Goal: Information Seeking & Learning: Compare options

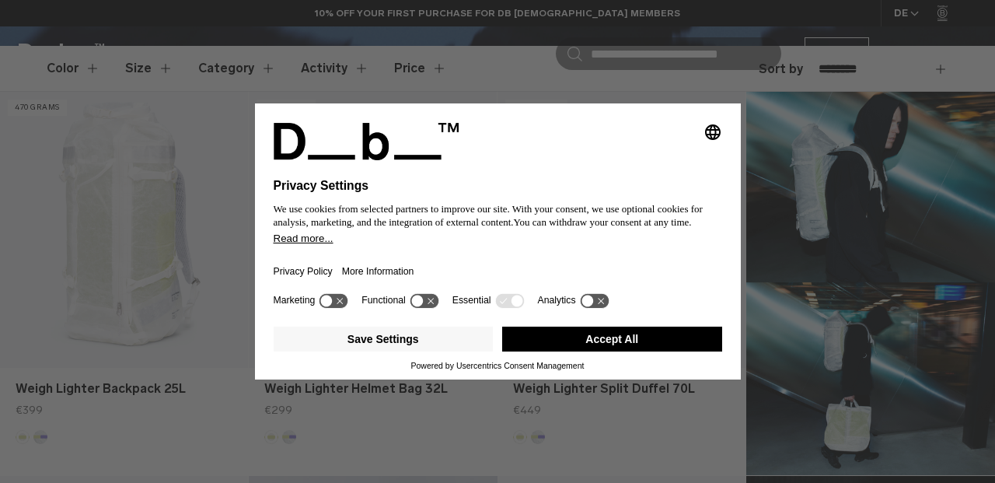
click at [575, 350] on button "Accept All" at bounding box center [612, 338] width 220 height 25
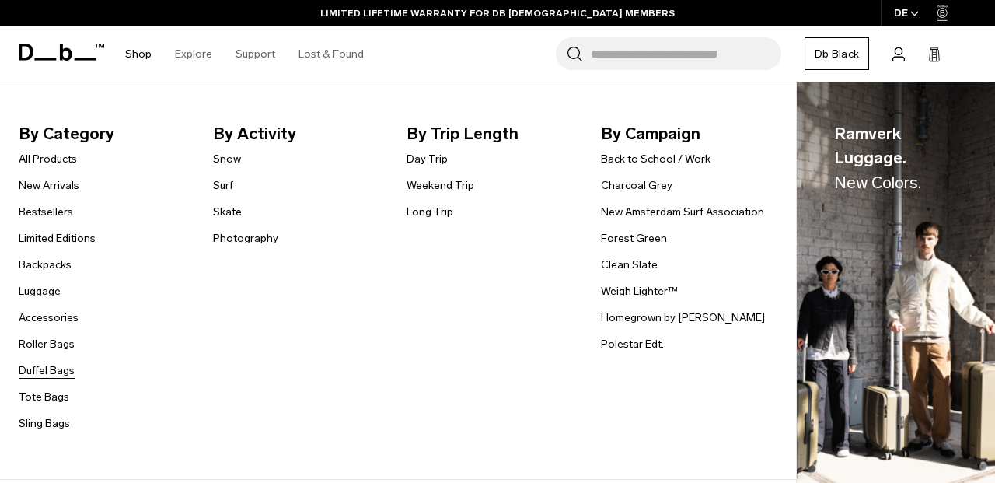
click at [36, 366] on link "Duffel Bags" at bounding box center [47, 370] width 56 height 16
click at [23, 400] on link "Tote Bags" at bounding box center [44, 397] width 51 height 16
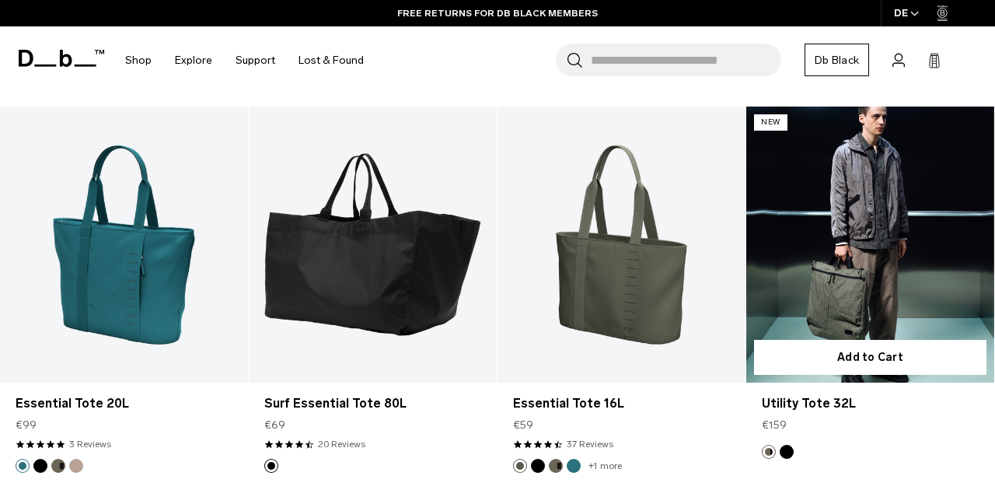
scroll to position [1492, 0]
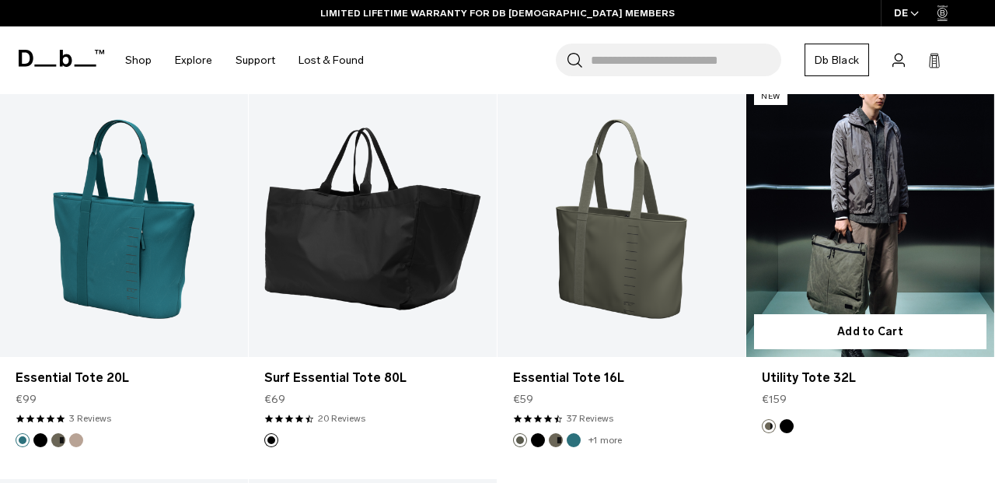
click at [879, 204] on link "Utility Tote 32L" at bounding box center [870, 218] width 248 height 275
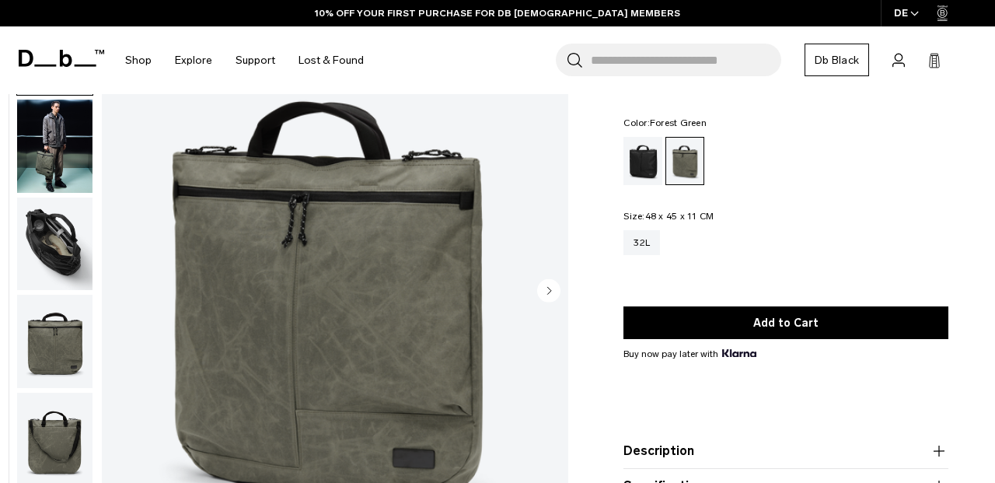
scroll to position [94, 0]
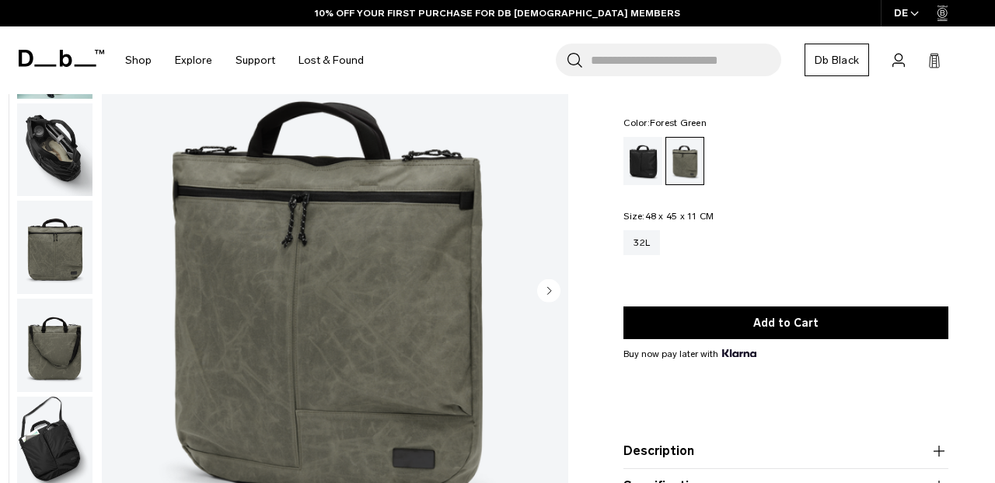
click at [42, 365] on img "button" at bounding box center [54, 344] width 75 height 93
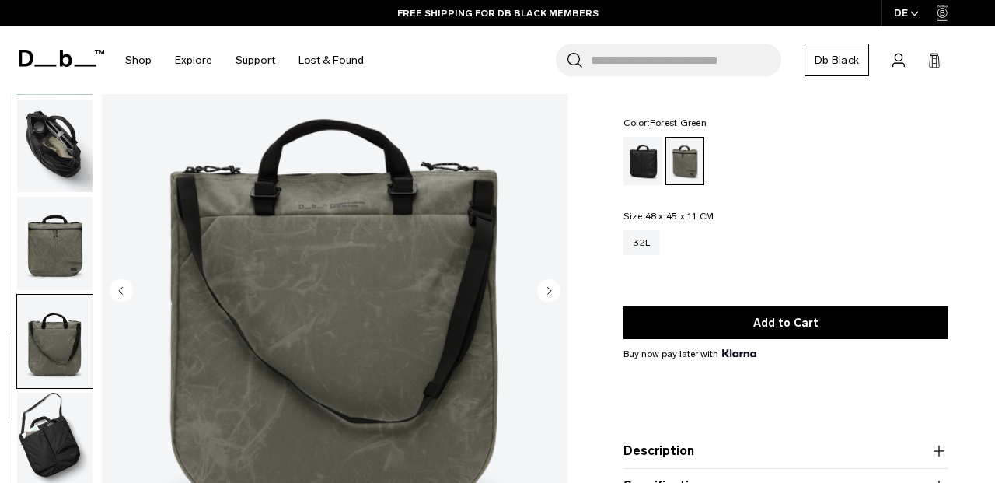
scroll to position [0, 0]
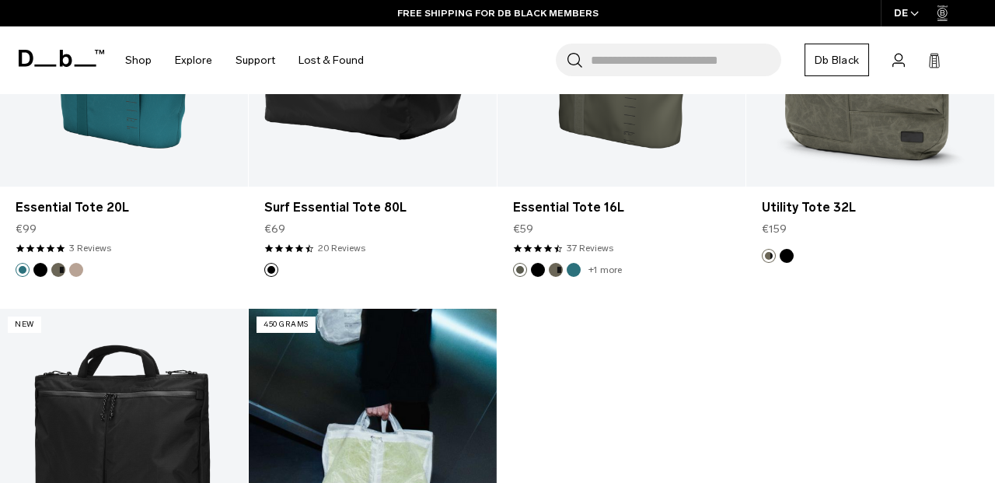
scroll to position [1462, 0]
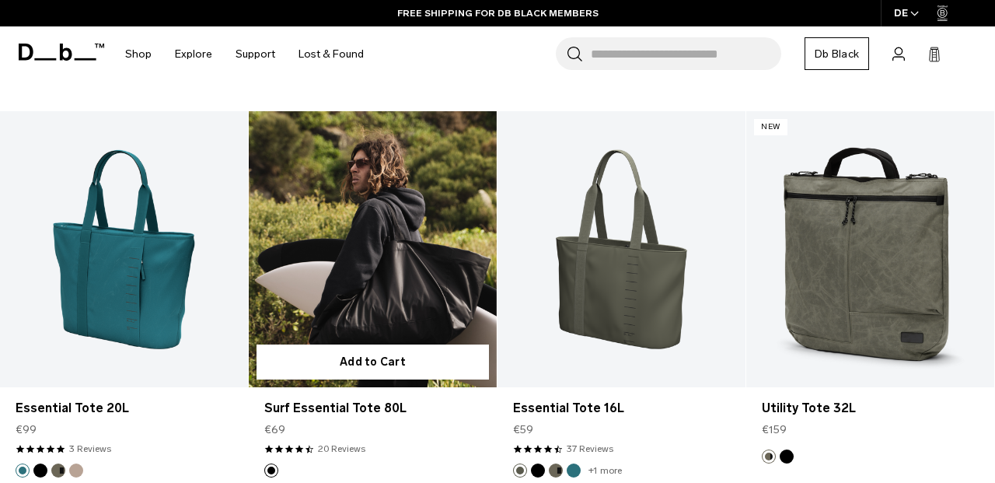
click at [374, 250] on link "Surf Essential Tote 80L" at bounding box center [373, 248] width 248 height 275
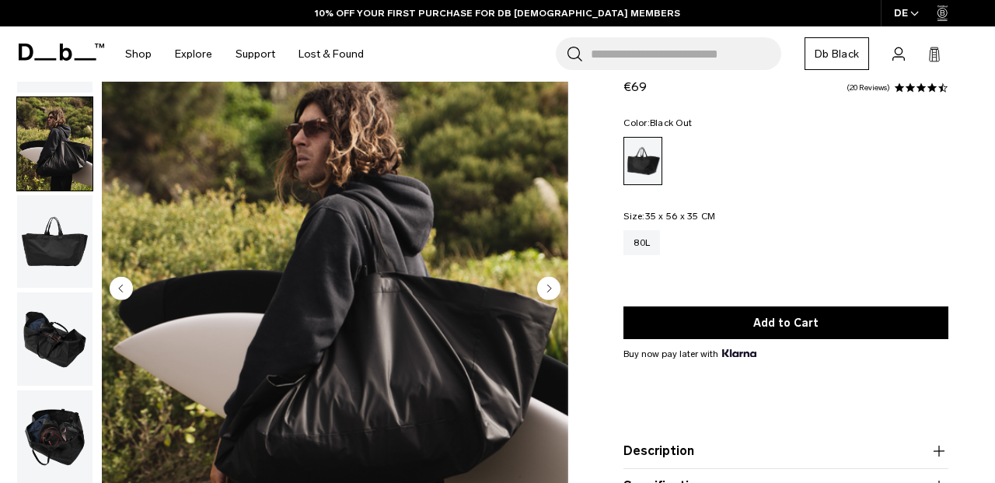
click at [550, 293] on circle "Next slide" at bounding box center [548, 288] width 23 height 23
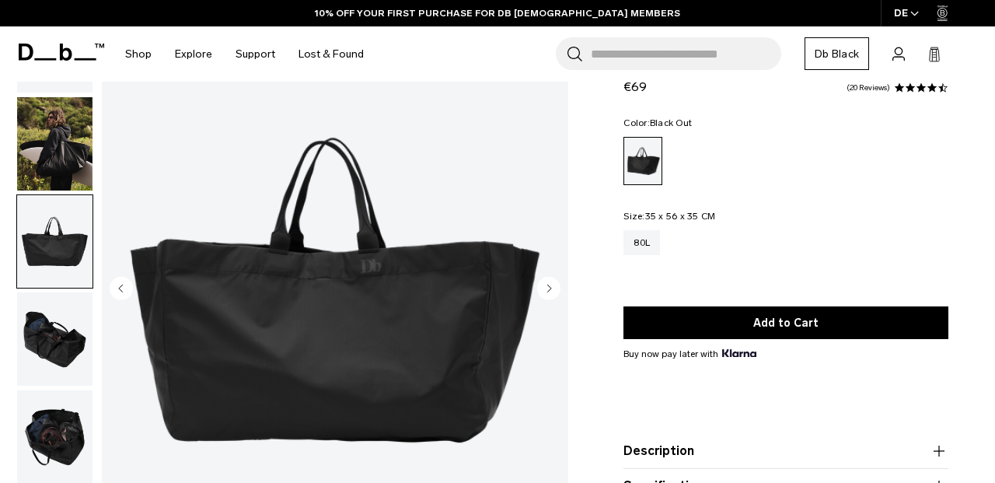
scroll to position [167, 0]
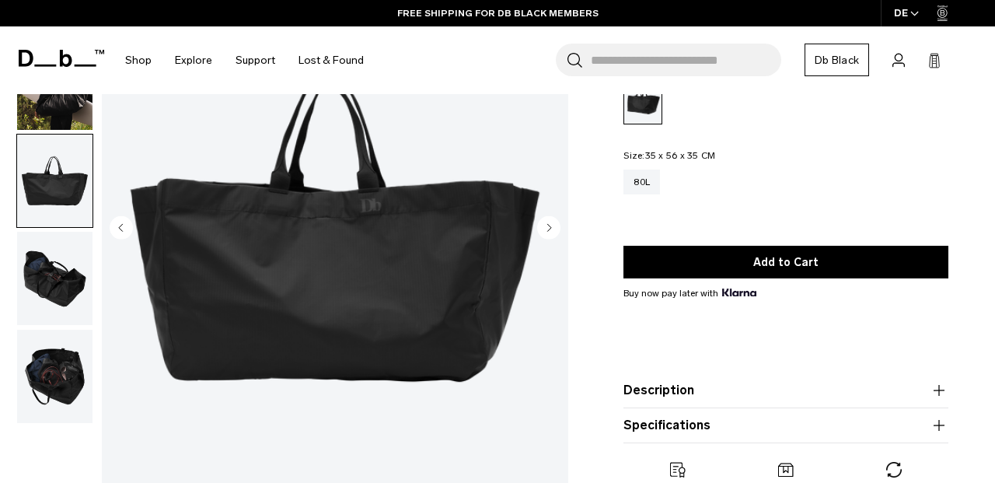
click at [544, 226] on circle "Next slide" at bounding box center [548, 227] width 23 height 23
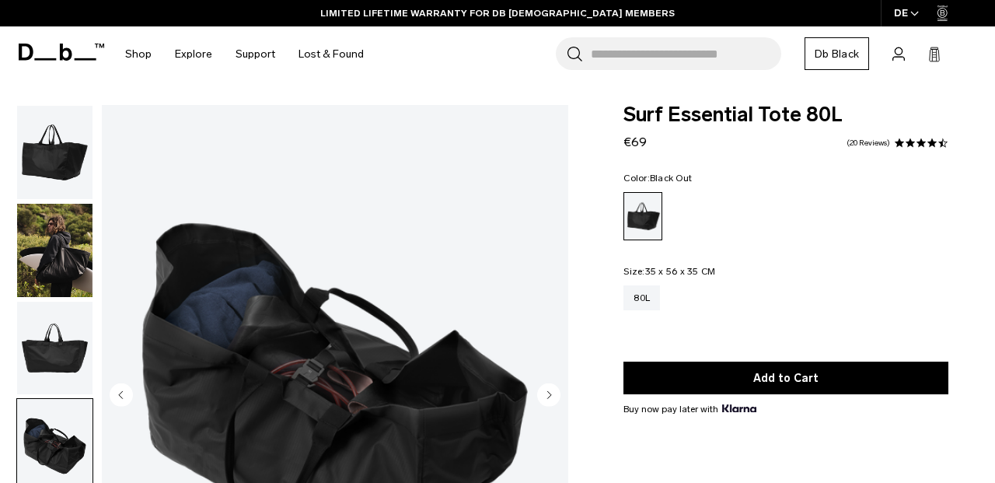
scroll to position [0, 0]
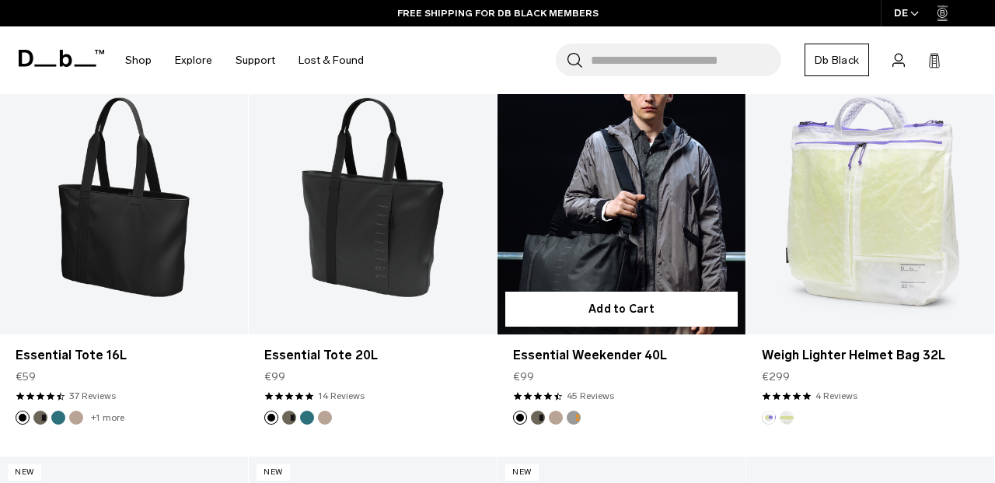
click at [539, 410] on button "Forest Green" at bounding box center [538, 417] width 14 height 14
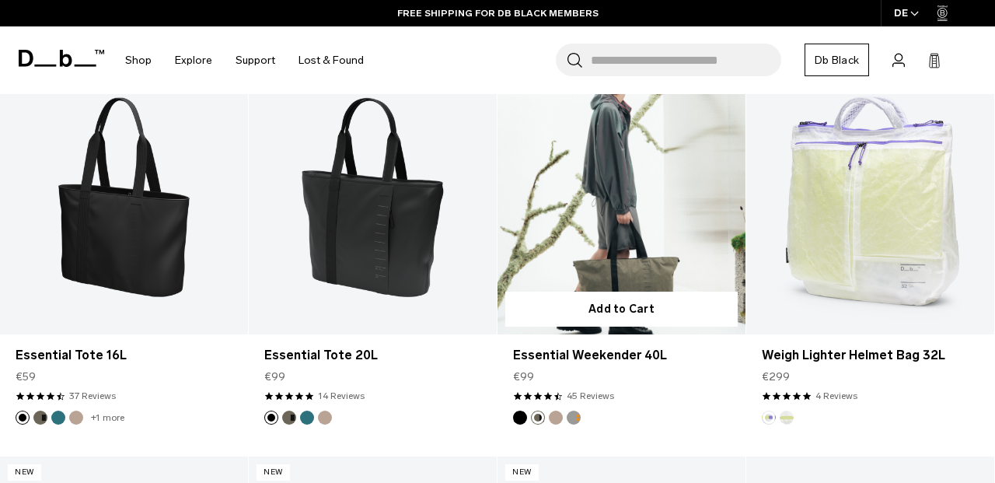
click at [573, 195] on link "Essential Weekender 40L Forest Green" at bounding box center [621, 196] width 248 height 275
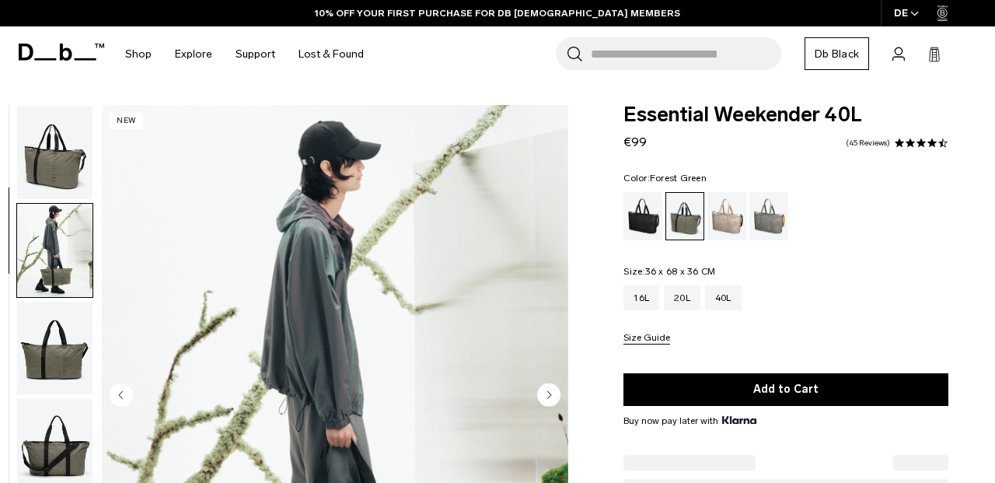
click at [550, 391] on icon "Next slide" at bounding box center [550, 394] width 4 height 7
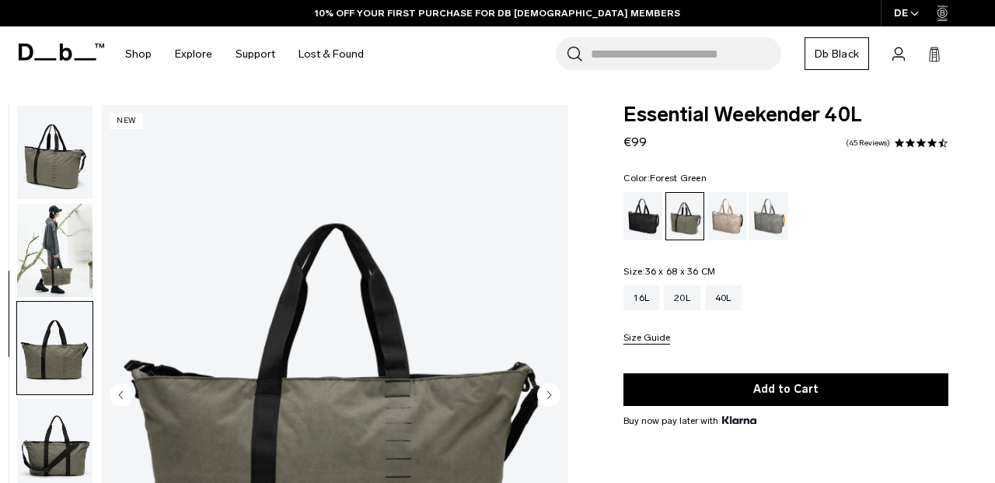
click at [550, 391] on icon "Next slide" at bounding box center [550, 394] width 4 height 7
click at [544, 383] on circle "Next slide" at bounding box center [548, 394] width 23 height 23
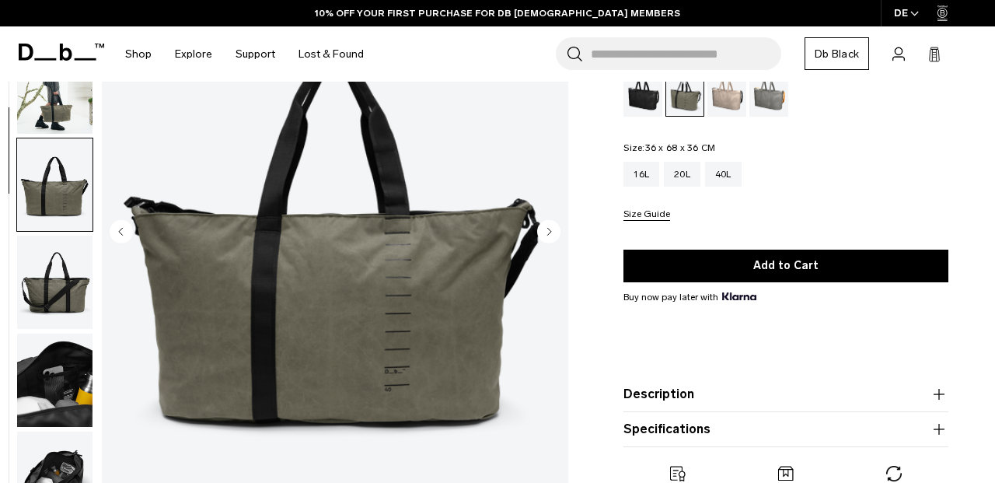
scroll to position [106, 0]
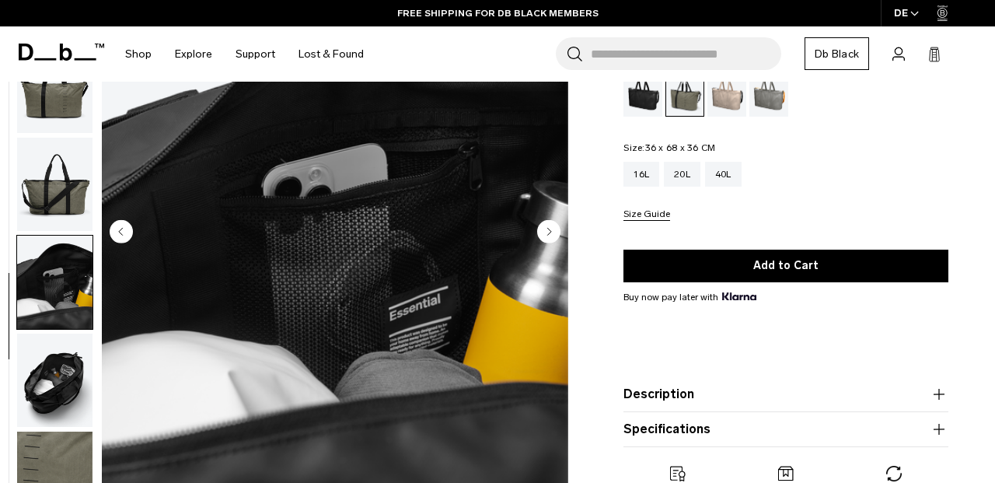
click at [544, 232] on circle "Next slide" at bounding box center [548, 231] width 23 height 23
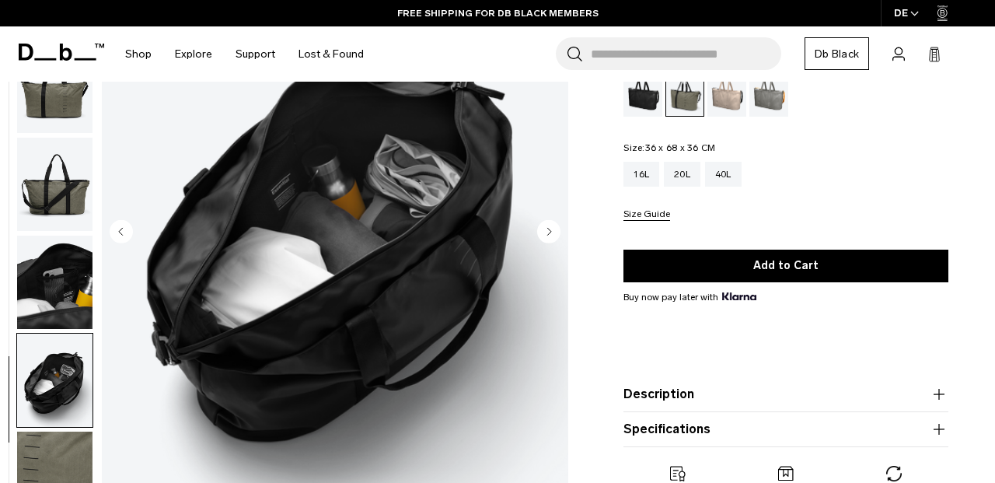
scroll to position [0, 0]
click at [544, 232] on circle "Next slide" at bounding box center [548, 231] width 23 height 23
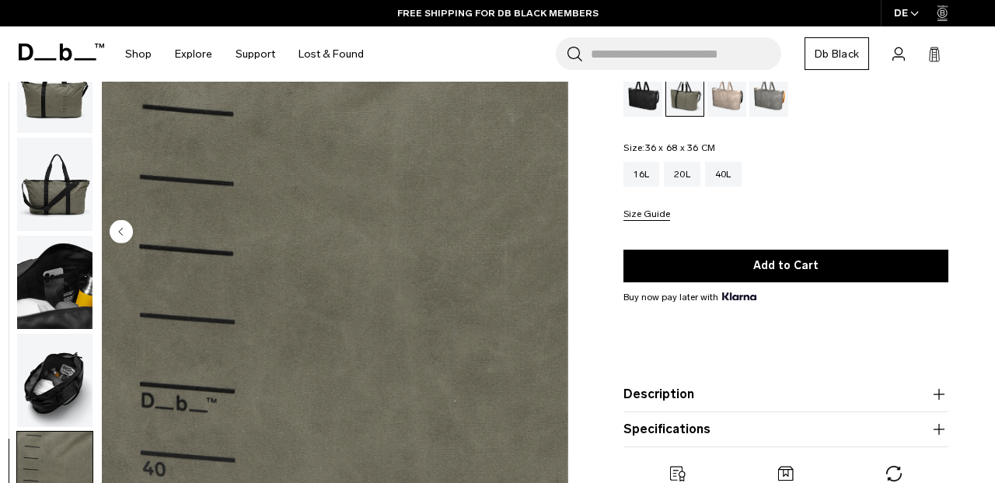
click at [544, 232] on img "7 / 7" at bounding box center [335, 233] width 466 height 582
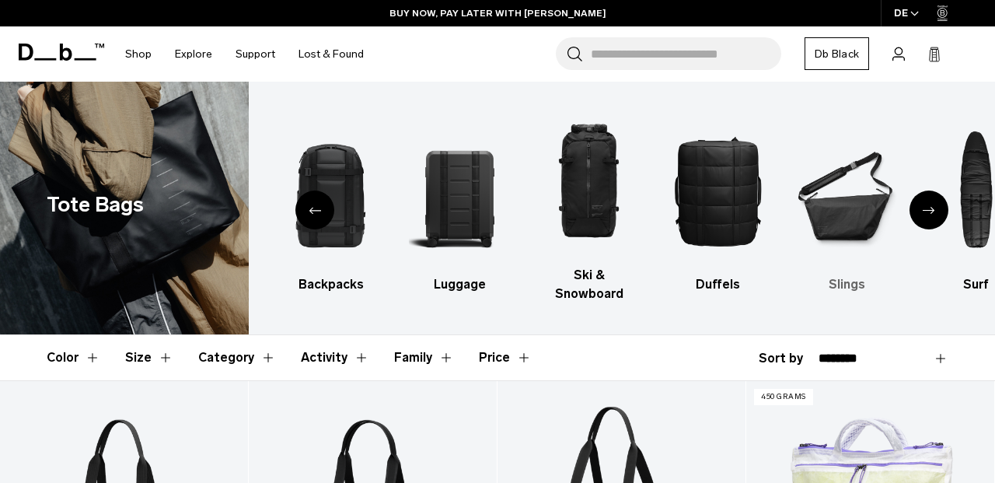
click at [839, 188] on img "6 / 10" at bounding box center [847, 190] width 102 height 153
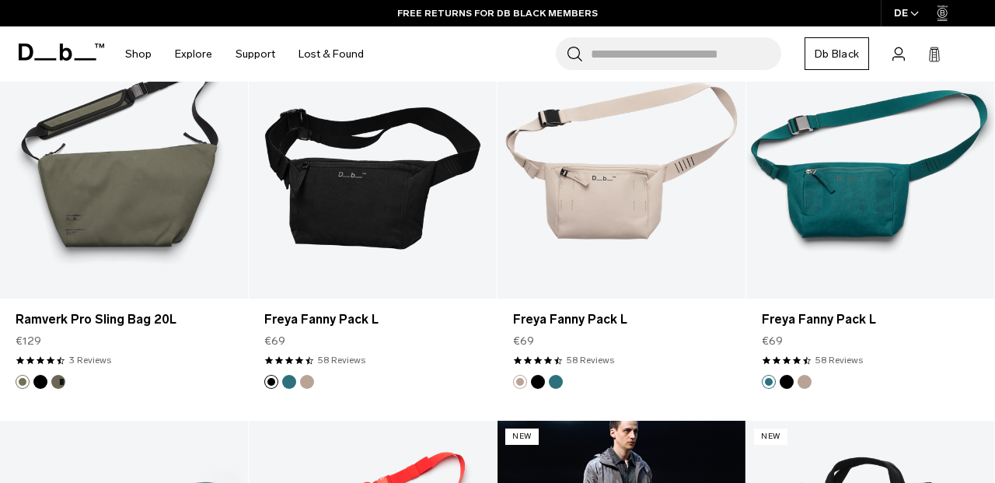
scroll to position [1152, 0]
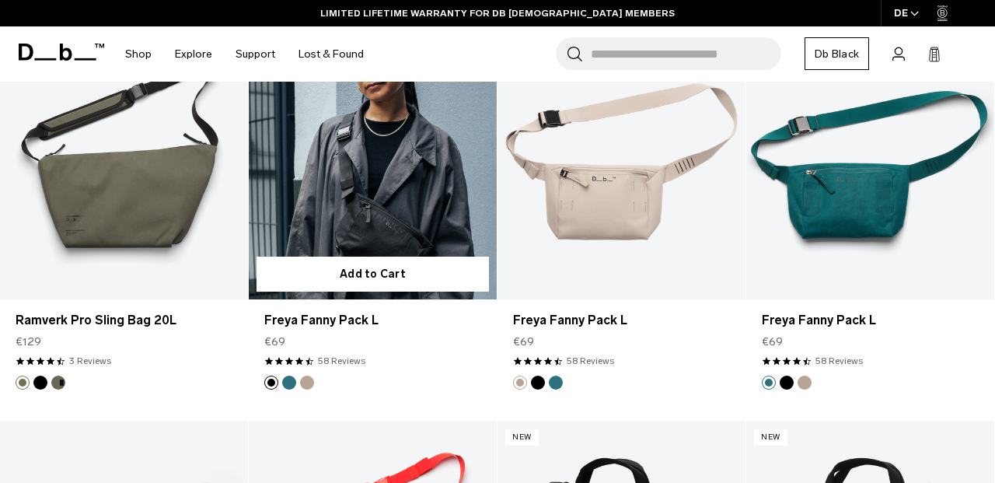
click at [401, 201] on link "Freya Fanny Pack L" at bounding box center [373, 161] width 248 height 275
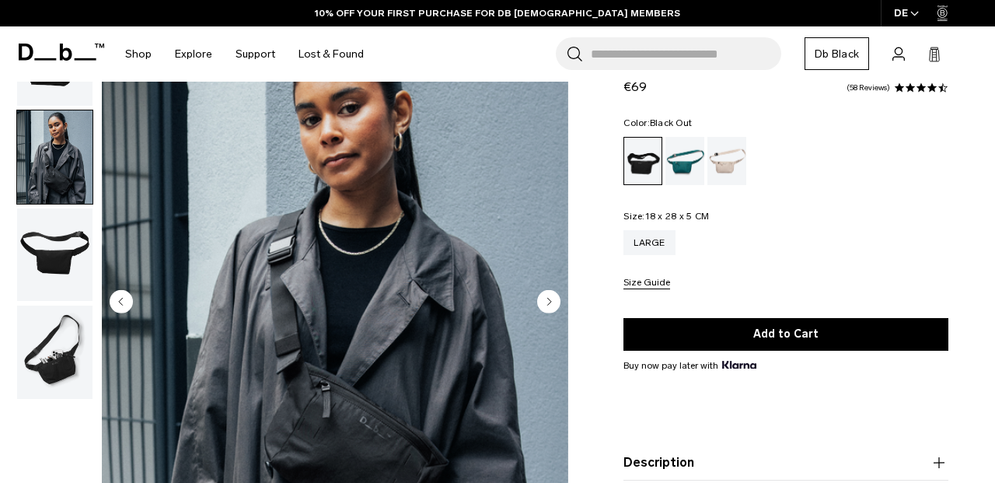
click at [551, 298] on icon "Next slide" at bounding box center [550, 301] width 4 height 7
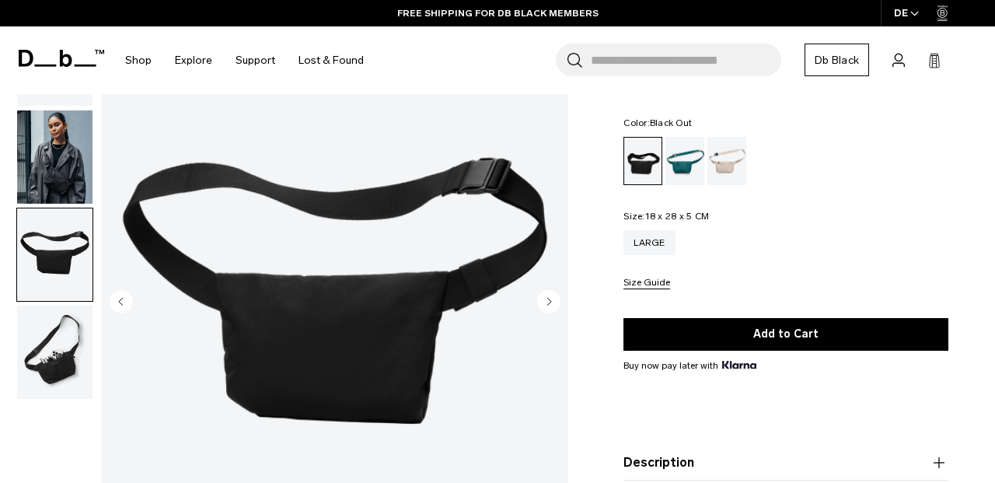
scroll to position [176, 0]
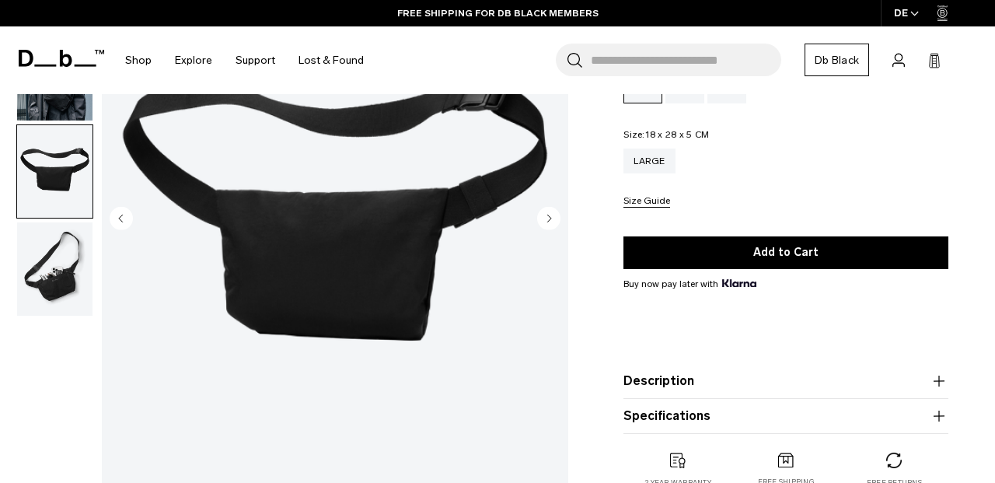
click at [49, 284] on img "button" at bounding box center [54, 268] width 75 height 93
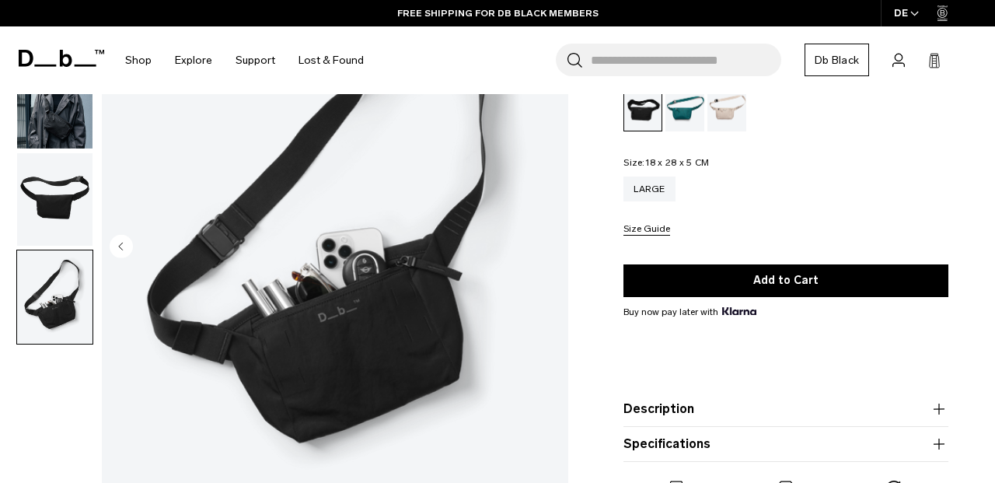
scroll to position [85, 0]
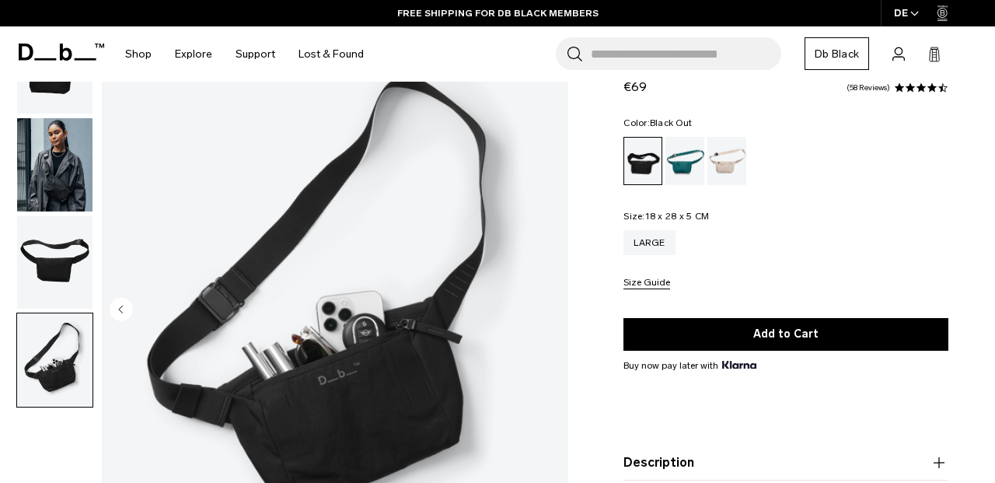
click at [53, 192] on img "button" at bounding box center [54, 164] width 75 height 93
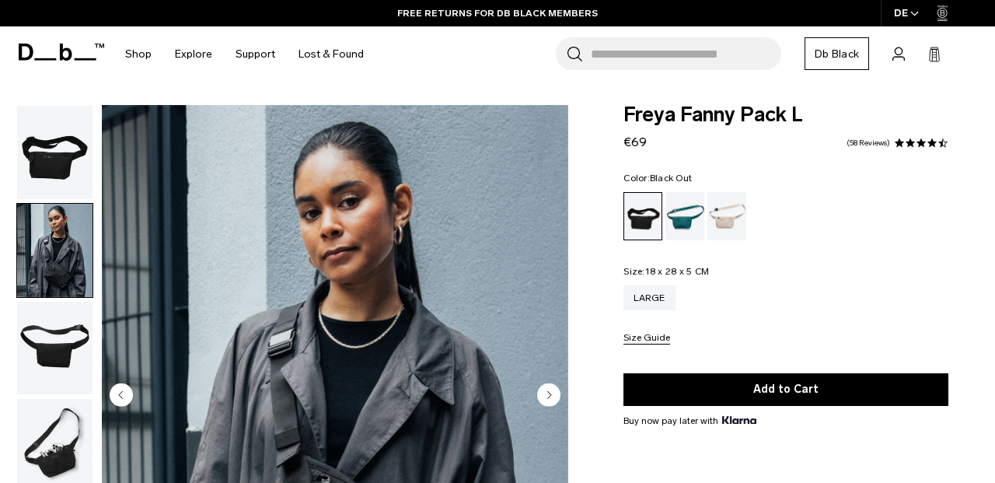
scroll to position [0, 0]
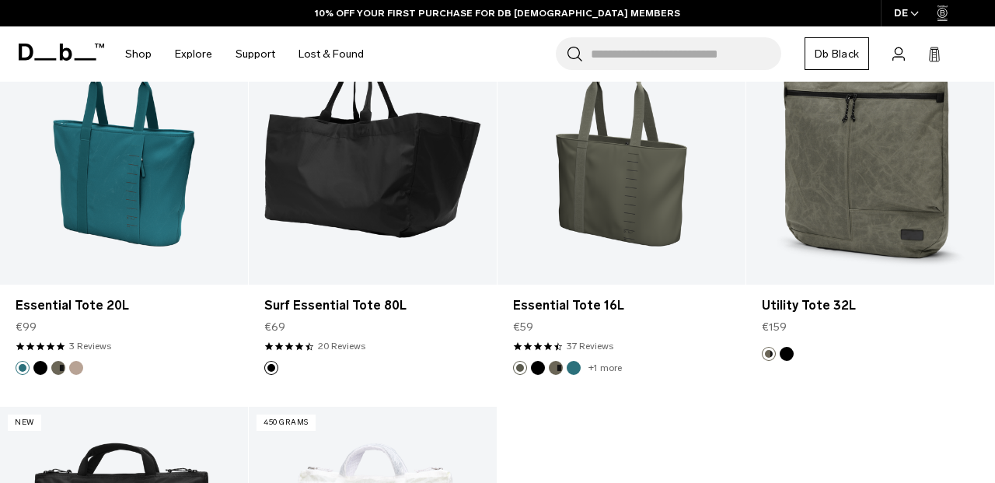
scroll to position [1565, 0]
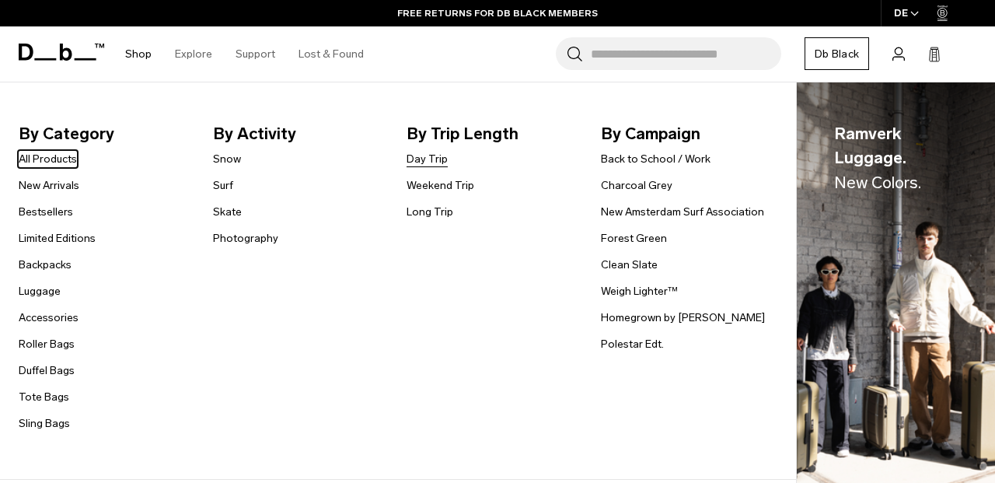
click at [416, 161] on link "Day Trip" at bounding box center [427, 159] width 41 height 16
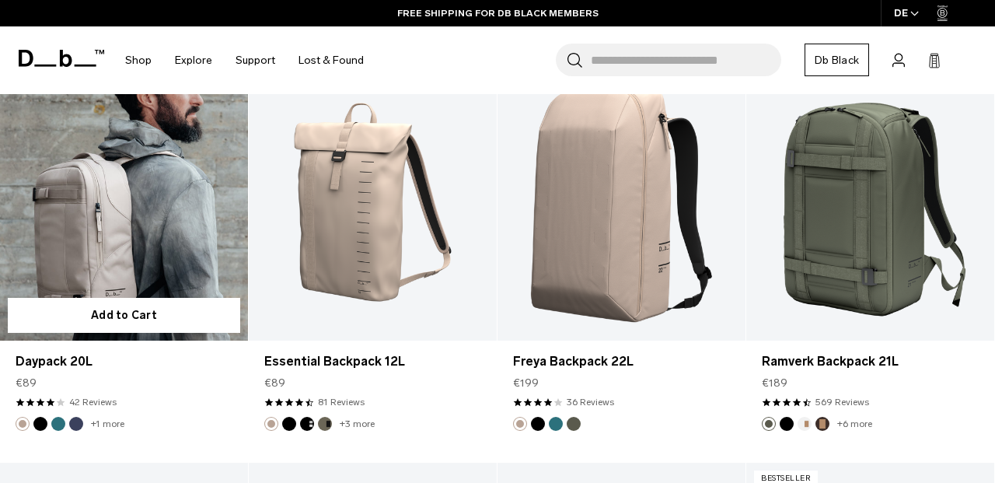
scroll to position [1563, 0]
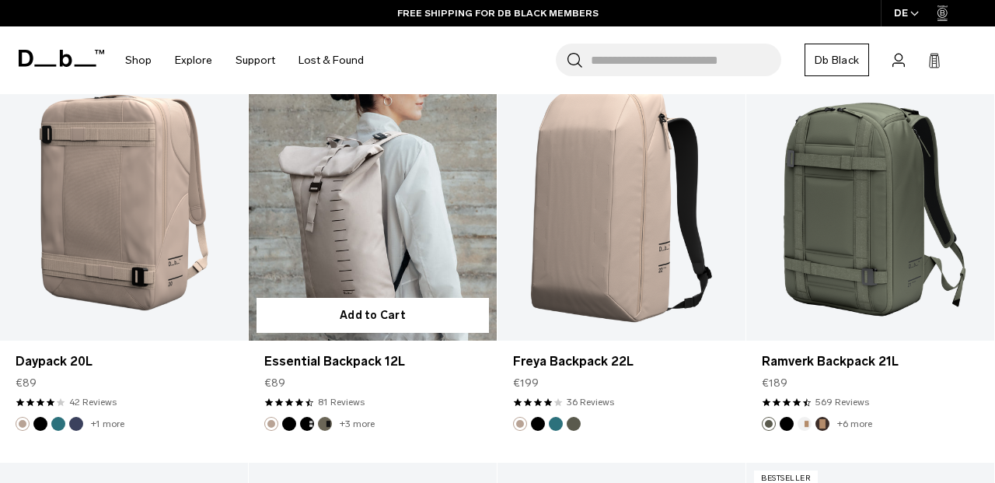
click at [309, 417] on button "Charcoal Grey" at bounding box center [307, 424] width 14 height 14
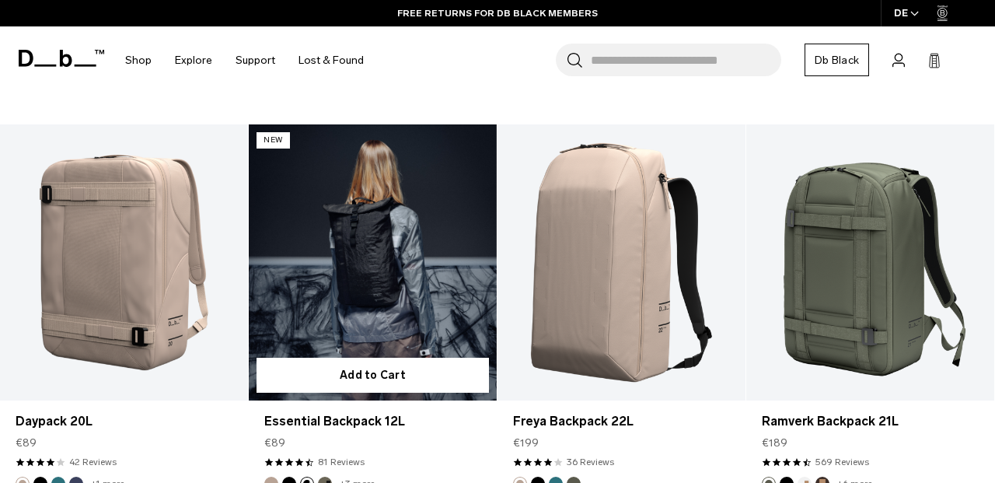
scroll to position [1485, 0]
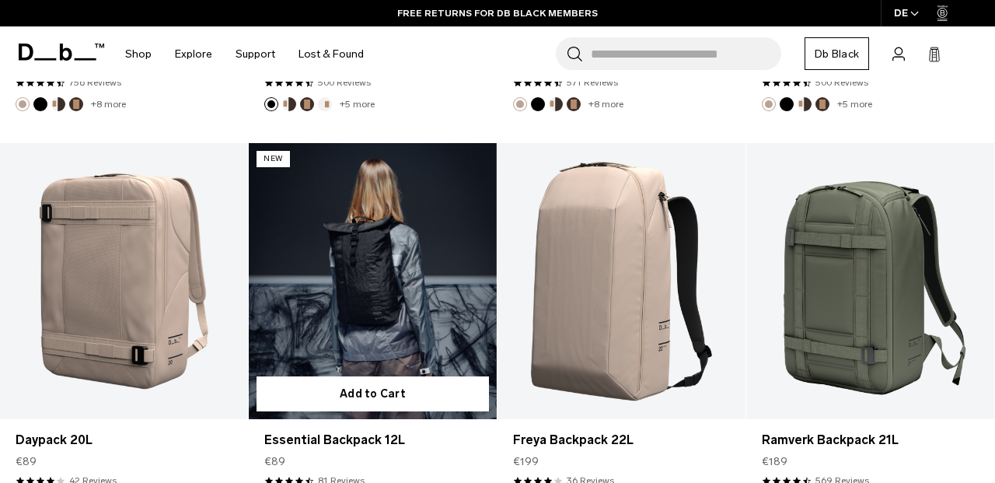
click at [387, 256] on link "Essential Backpack 12L Charcoal Grey" at bounding box center [373, 280] width 248 height 275
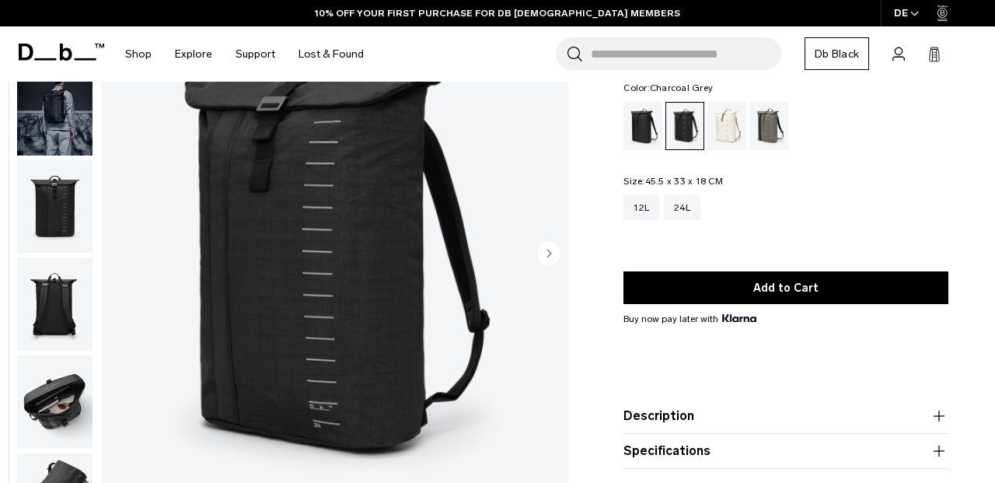
drag, startPoint x: 50, startPoint y: 400, endPoint x: 84, endPoint y: 314, distance: 92.1
click at [50, 400] on img "button" at bounding box center [54, 401] width 75 height 93
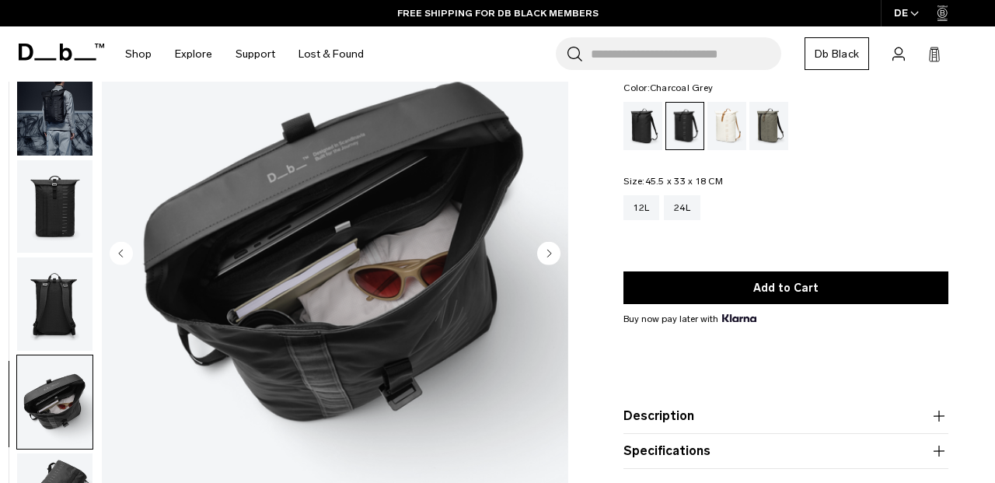
scroll to position [8, 0]
click at [549, 252] on icon "Next slide" at bounding box center [550, 252] width 4 height 7
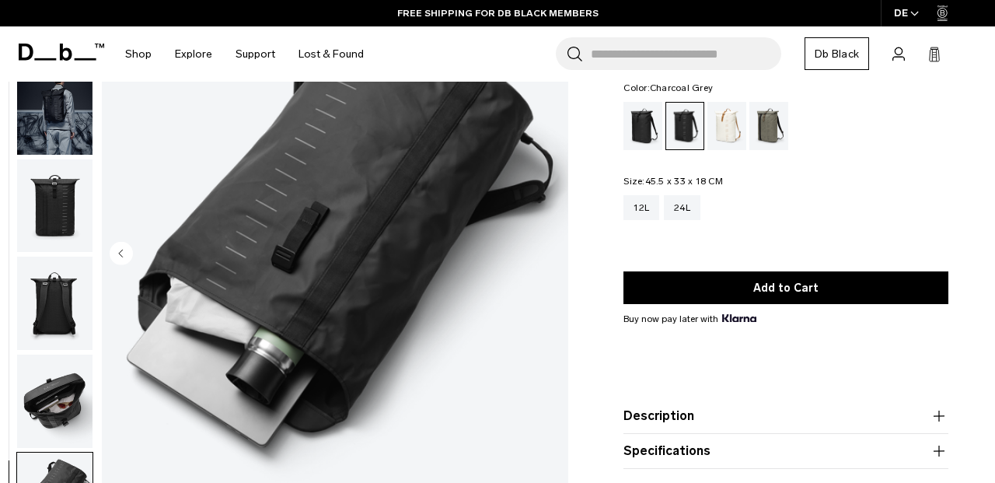
click at [30, 119] on img "button" at bounding box center [54, 107] width 75 height 93
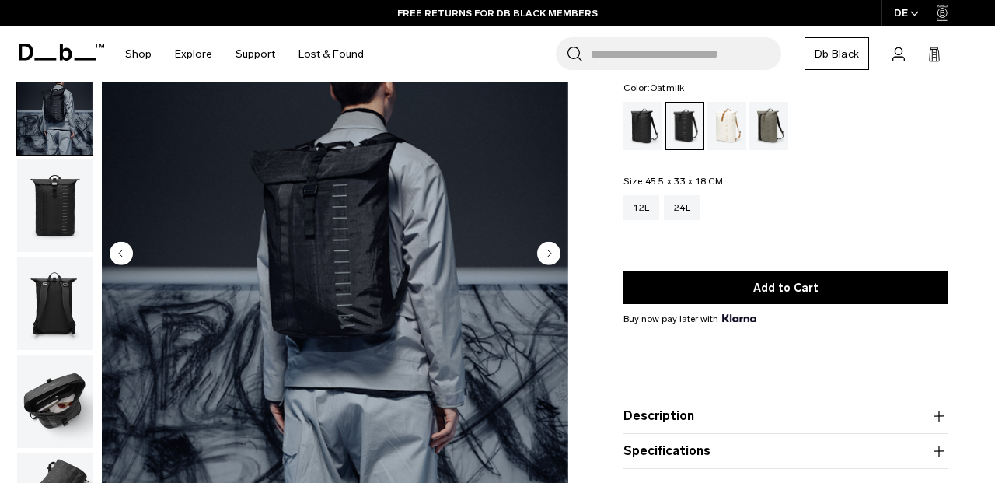
click at [735, 134] on div "Oatmilk" at bounding box center [727, 126] width 40 height 48
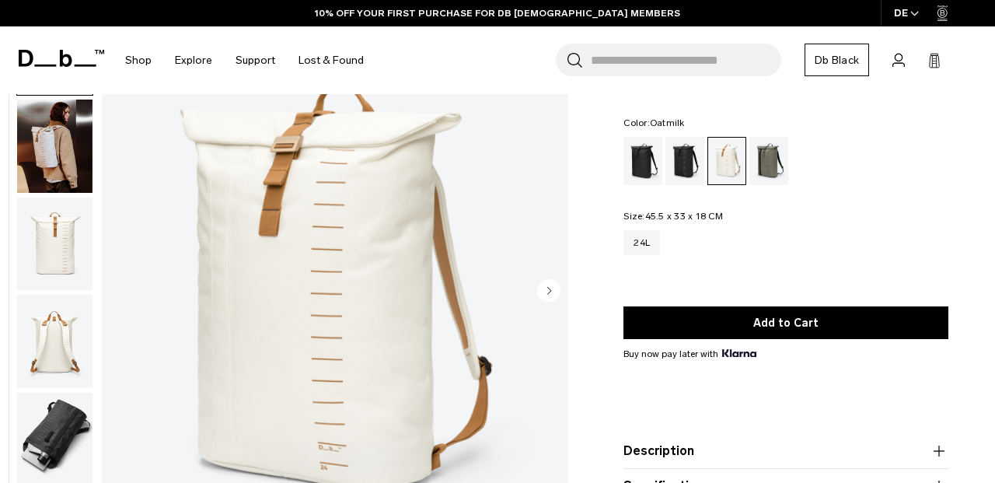
scroll to position [105, 0]
click at [758, 169] on div "Forest Green" at bounding box center [769, 161] width 40 height 48
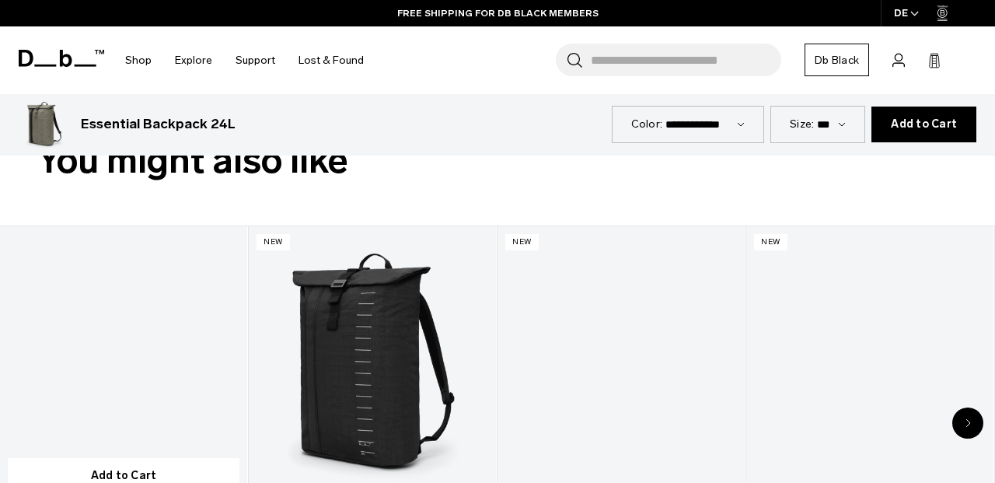
scroll to position [599, 0]
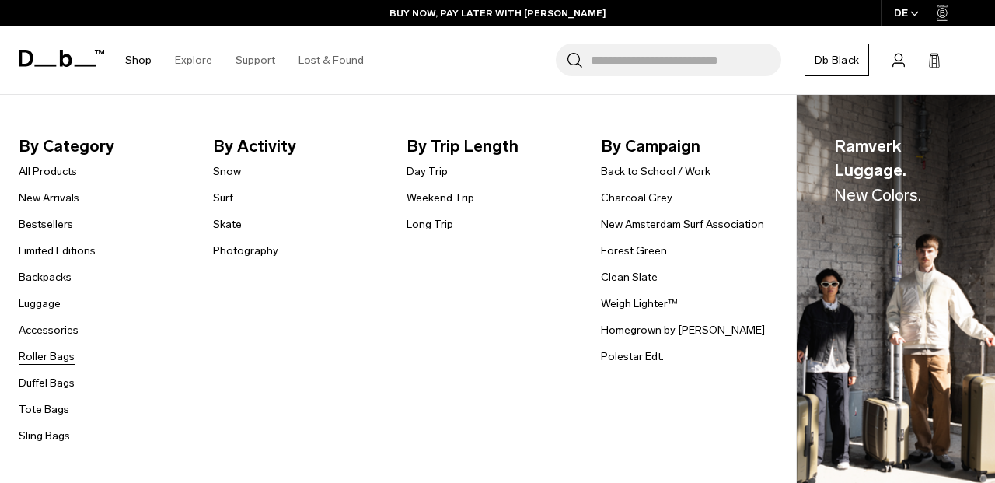
click at [47, 355] on link "Roller Bags" at bounding box center [47, 356] width 56 height 16
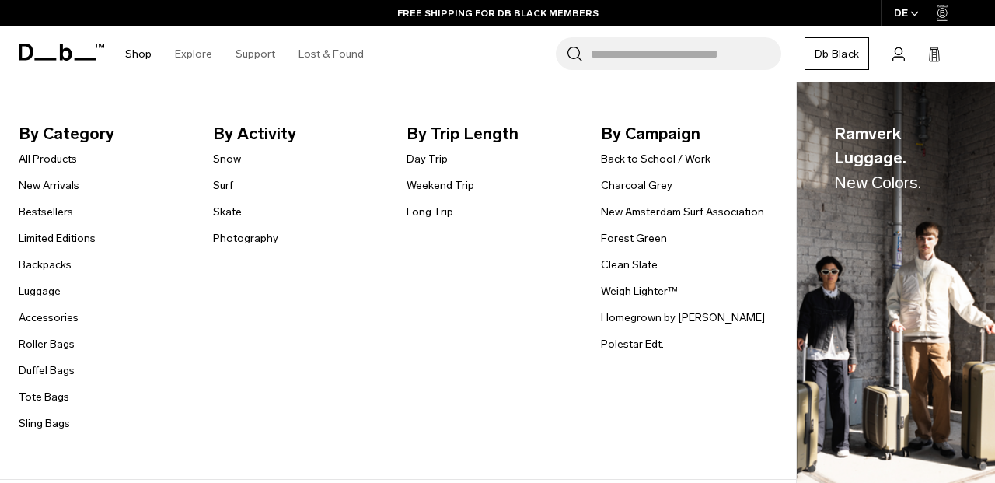
click at [40, 289] on link "Luggage" at bounding box center [40, 291] width 42 height 16
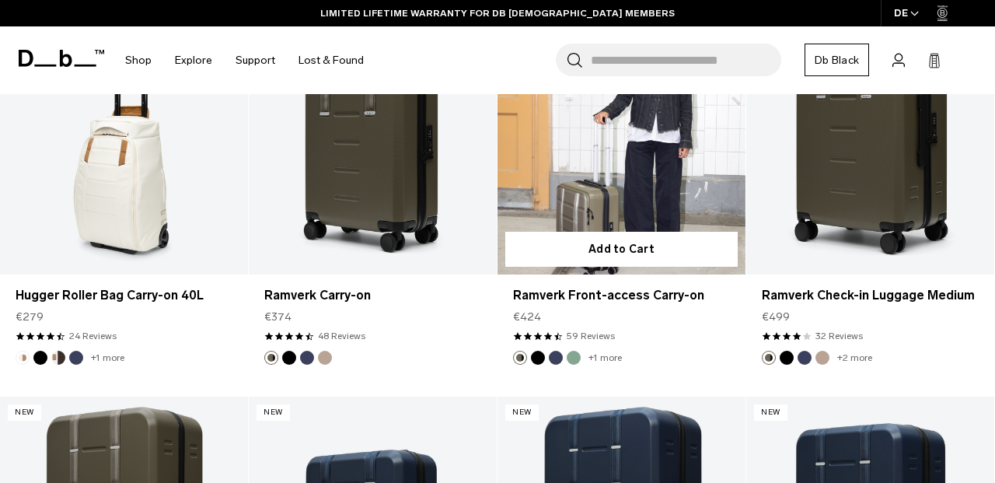
scroll to position [4958, 0]
